Goal: Use online tool/utility: Utilize a website feature to perform a specific function

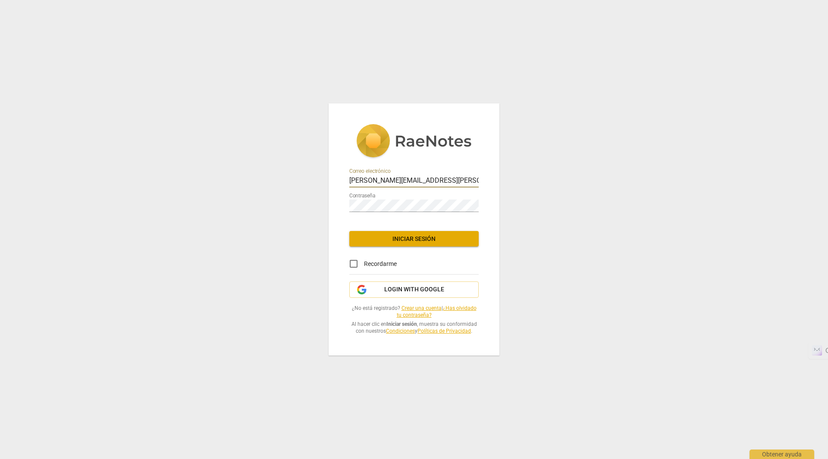
click at [414, 237] on span "Iniciar sesión" at bounding box center [414, 239] width 116 height 9
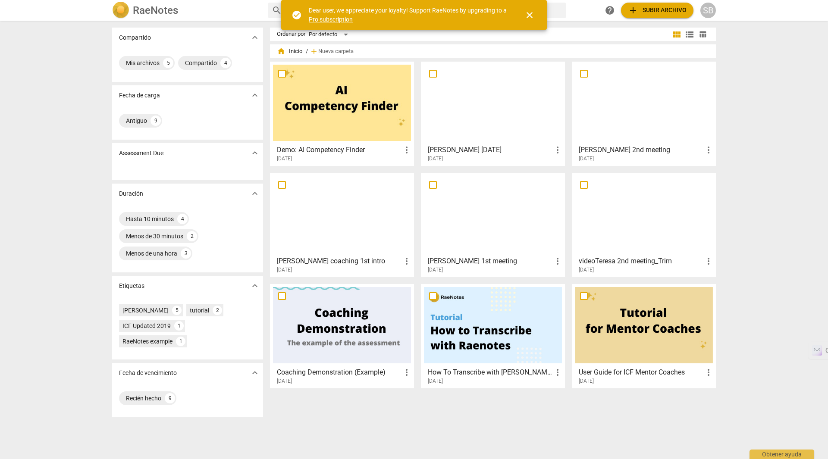
drag, startPoint x: 531, startPoint y: 17, endPoint x: 330, endPoint y: 16, distance: 200.5
click at [345, 13] on div "check_circle Dear user, we appreciate your loyalty! Support RaeNotes by upgradi…" at bounding box center [414, 15] width 266 height 30
click at [322, 16] on link "Pro subscription" at bounding box center [331, 19] width 44 height 7
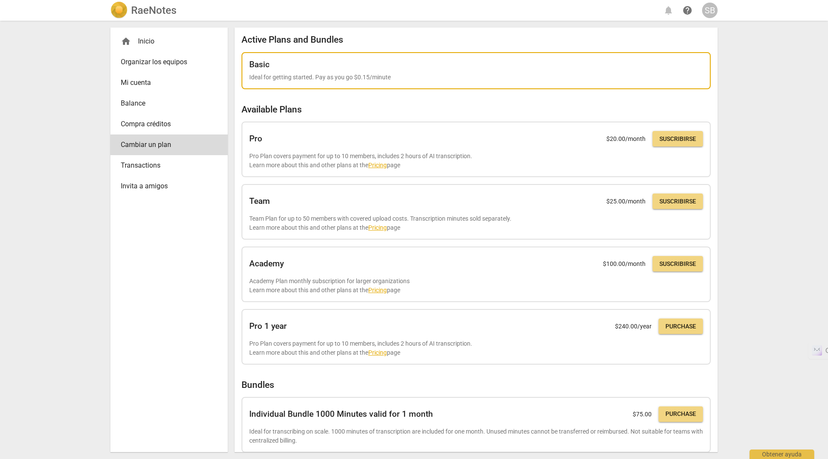
click at [284, 72] on div "Basic Ideal for getting started. Pay as you go $0.15/minute" at bounding box center [476, 71] width 454 height 22
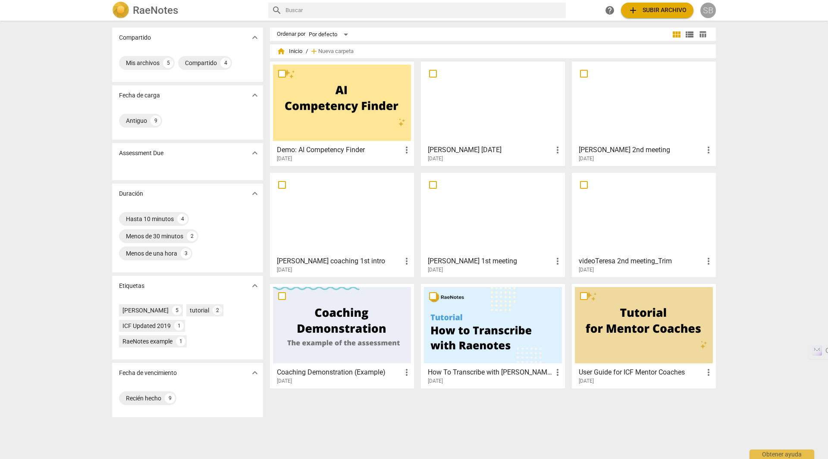
click at [714, 10] on div "SB" at bounding box center [708, 11] width 16 height 16
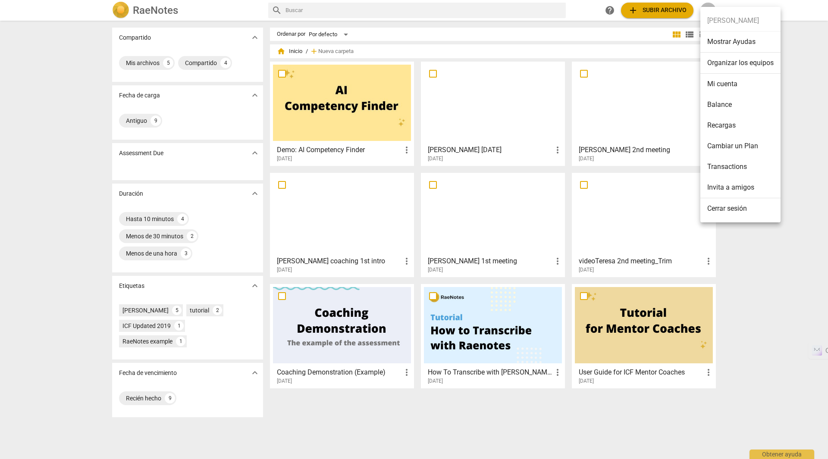
click at [727, 107] on li "Balance" at bounding box center [740, 104] width 80 height 21
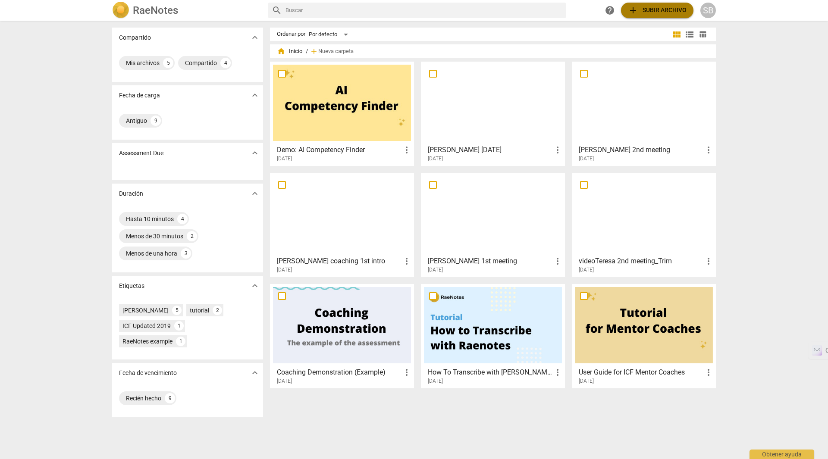
click at [647, 10] on span "add Subir archivo" at bounding box center [657, 10] width 59 height 10
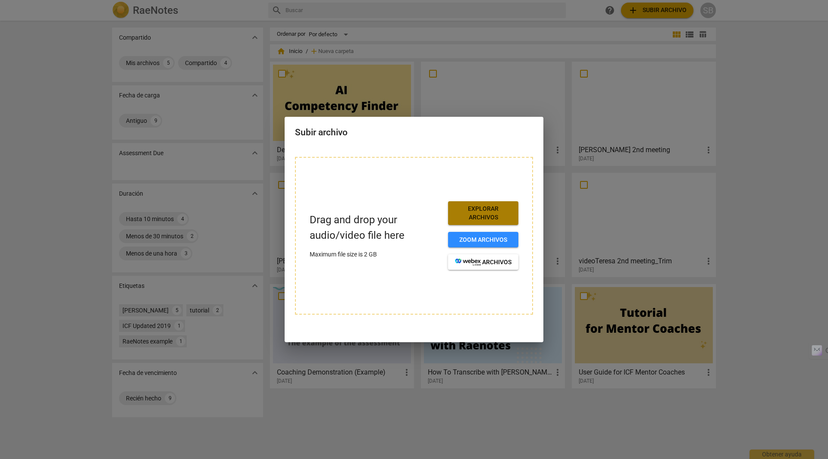
click at [482, 213] on span "Explorar archivos" at bounding box center [483, 213] width 56 height 17
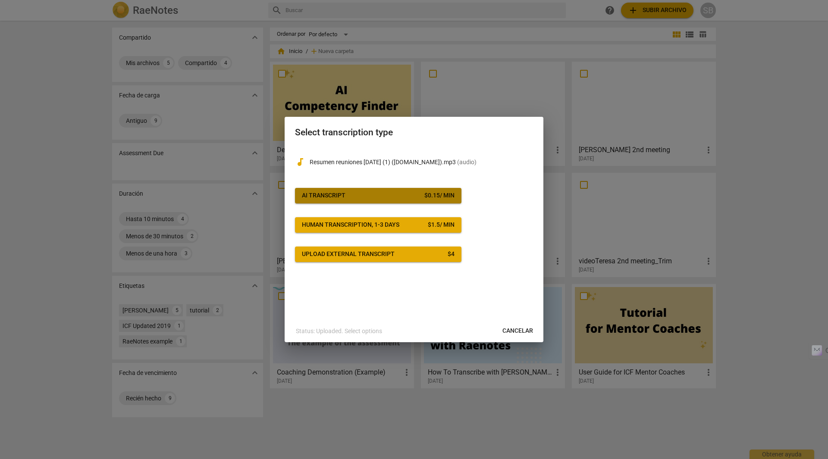
click at [367, 191] on span "AI Transcript $ 0.15 / min" at bounding box center [378, 195] width 153 height 9
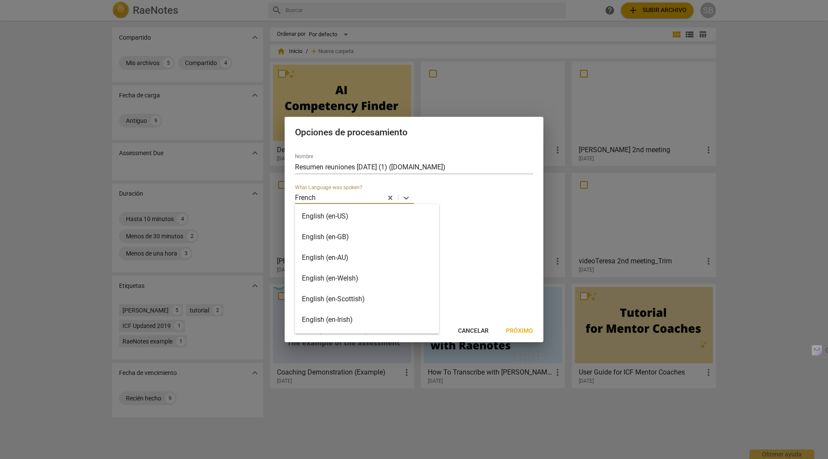
click at [349, 197] on div at bounding box center [348, 198] width 65 height 10
click at [347, 254] on div "Spanish" at bounding box center [367, 254] width 144 height 21
click at [344, 225] on div "2" at bounding box center [354, 225] width 119 height 14
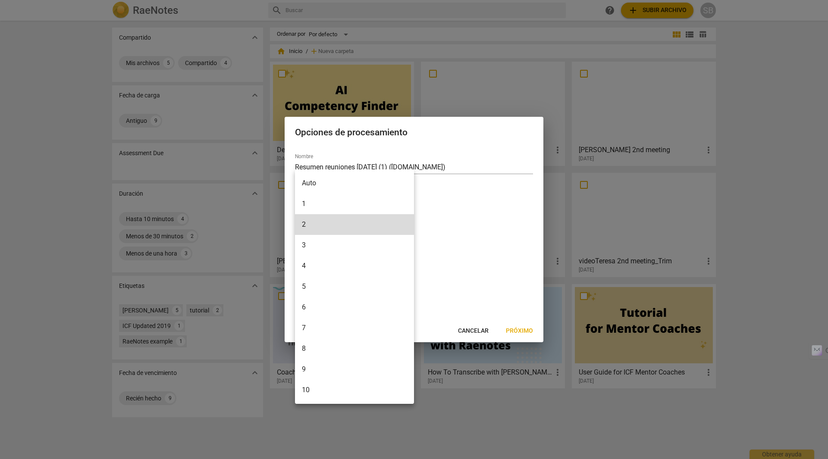
click at [348, 203] on li "1" at bounding box center [354, 204] width 119 height 21
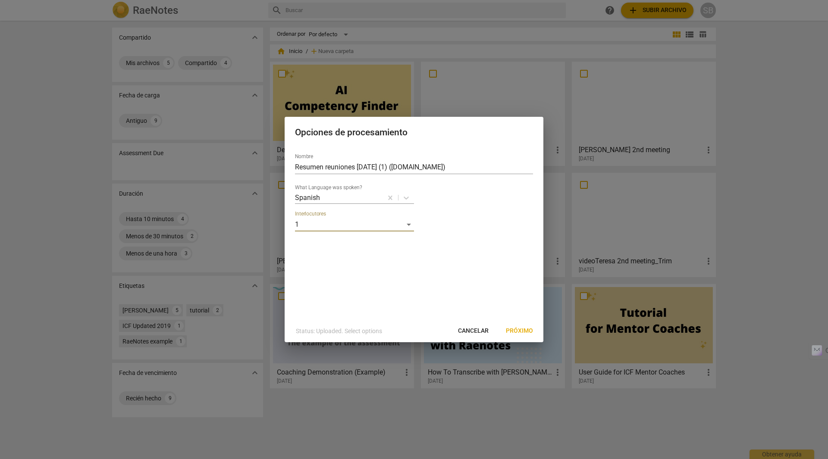
click at [528, 328] on span "Próximo" at bounding box center [519, 331] width 27 height 9
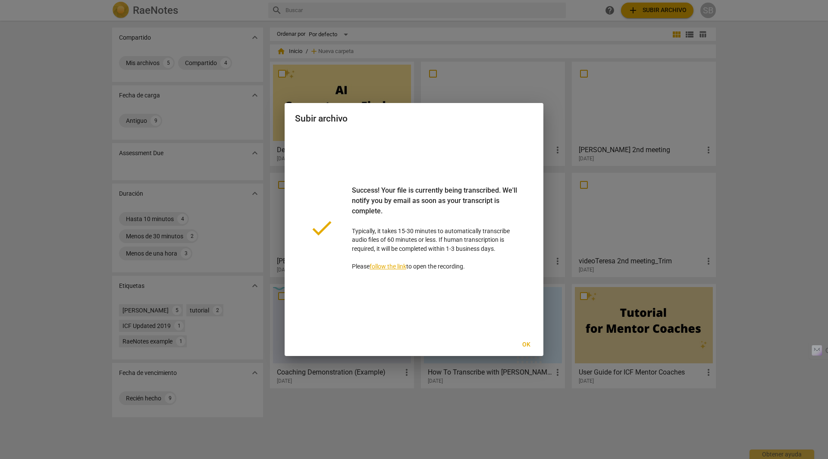
click at [526, 343] on span "Ok" at bounding box center [526, 345] width 14 height 9
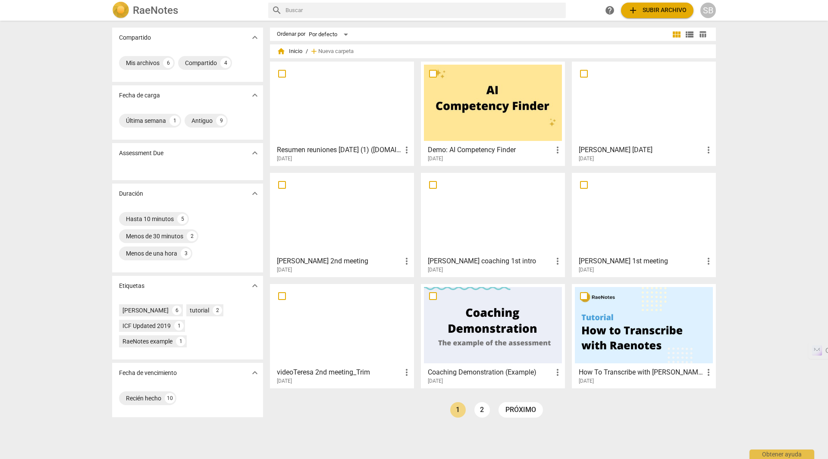
click at [331, 118] on div at bounding box center [342, 103] width 138 height 76
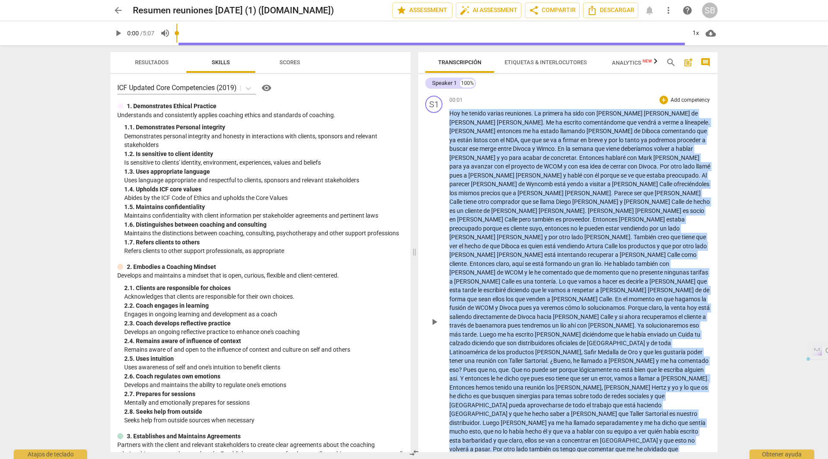
drag, startPoint x: 702, startPoint y: 416, endPoint x: 446, endPoint y: 99, distance: 407.7
click at [446, 99] on div "S1 play_arrow pause 00:01 + Add competency keyboard_arrow_right [DATE] he tenid…" at bounding box center [567, 314] width 299 height 444
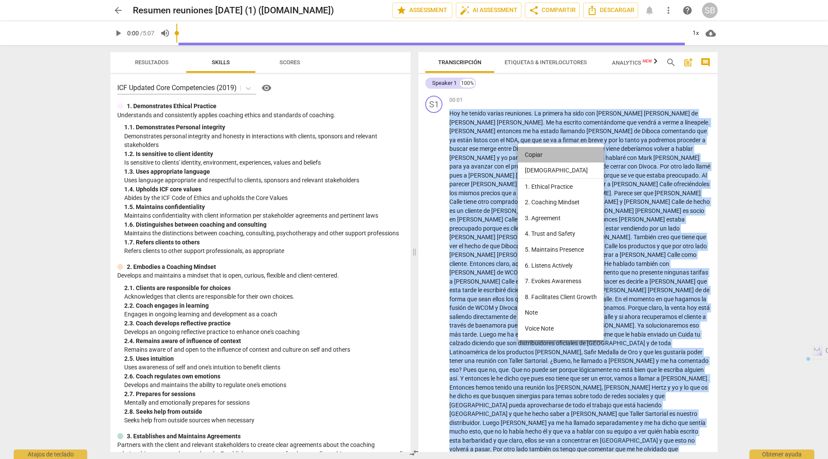
click at [540, 155] on li "Copiar" at bounding box center [561, 155] width 86 height 16
copy p "Lor ip dolors ametco adipiscin . El seddoei te inci utl Etdolore Magn al Enima …"
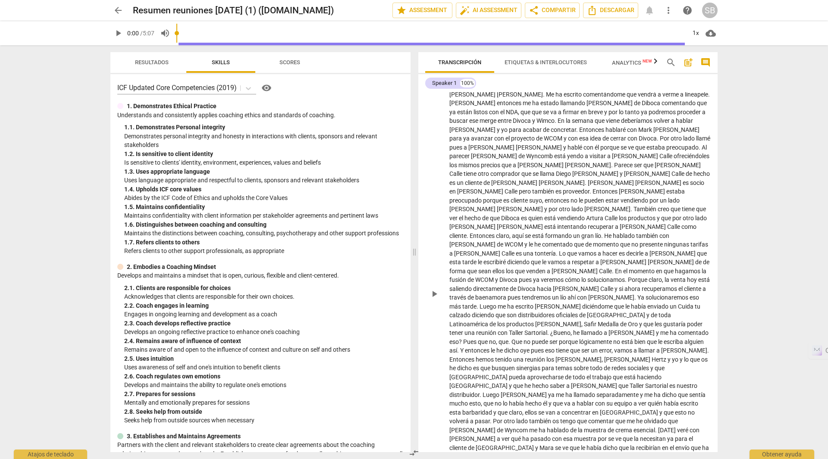
scroll to position [55, 0]
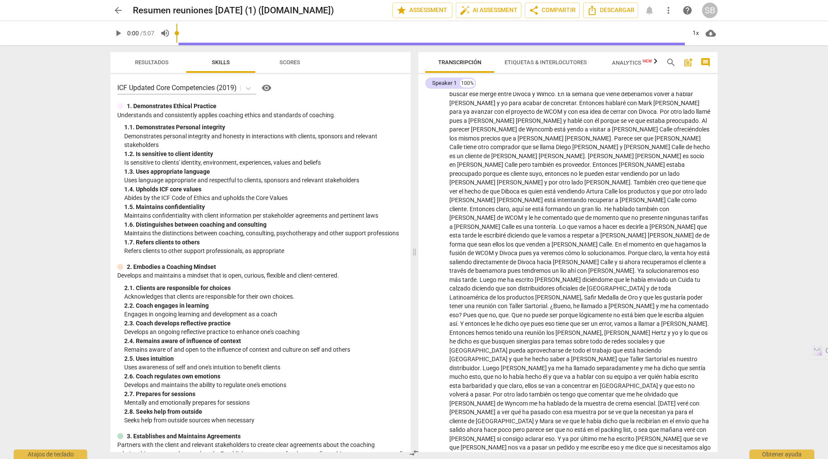
click at [378, 227] on div "1. 6. Distinguishes between coaching and consulting" at bounding box center [263, 224] width 279 height 9
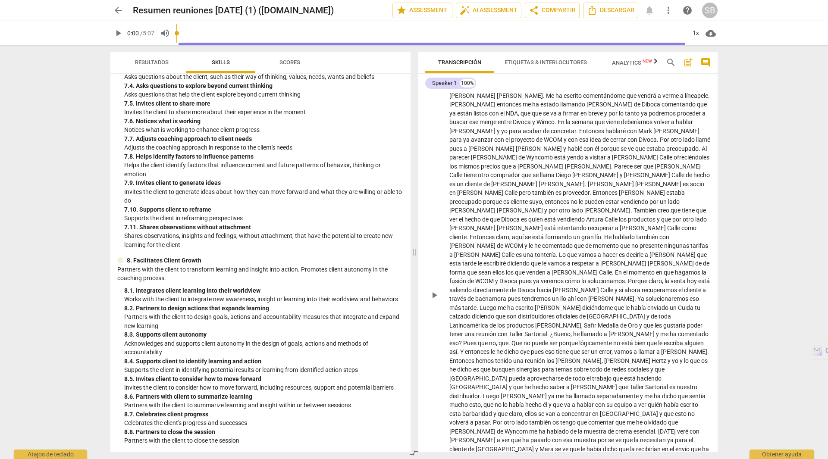
scroll to position [0, 0]
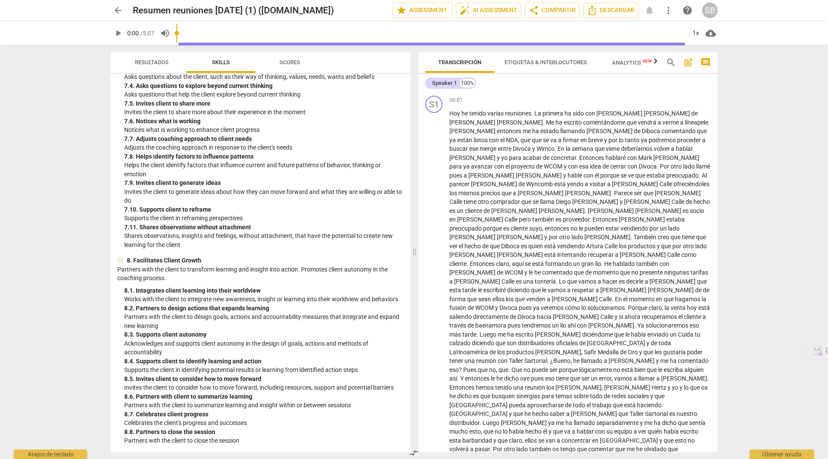
click at [120, 11] on span "arrow_back" at bounding box center [118, 10] width 10 height 10
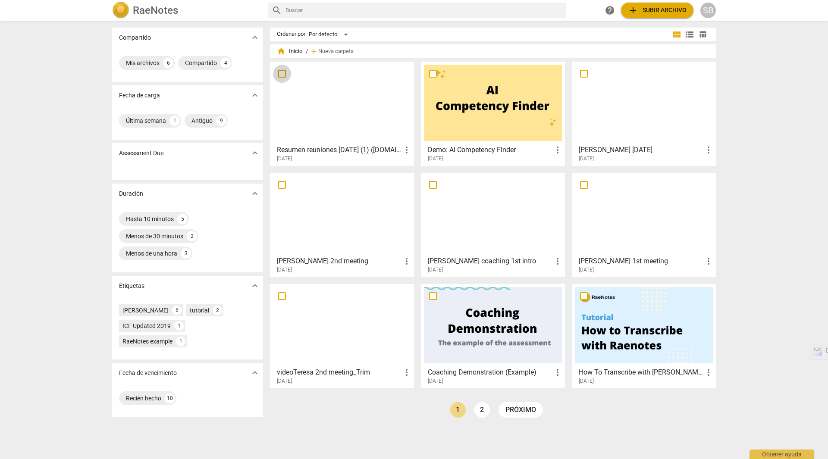
click at [280, 74] on input "checkbox" at bounding box center [282, 74] width 18 height 10
click at [611, 49] on span "Selected: 1" at bounding box center [606, 51] width 30 height 7
click at [279, 73] on input "checkbox" at bounding box center [282, 74] width 18 height 10
checkbox input "false"
click at [694, 49] on span "Borrar" at bounding box center [691, 51] width 21 height 7
